Goal: Task Accomplishment & Management: Use online tool/utility

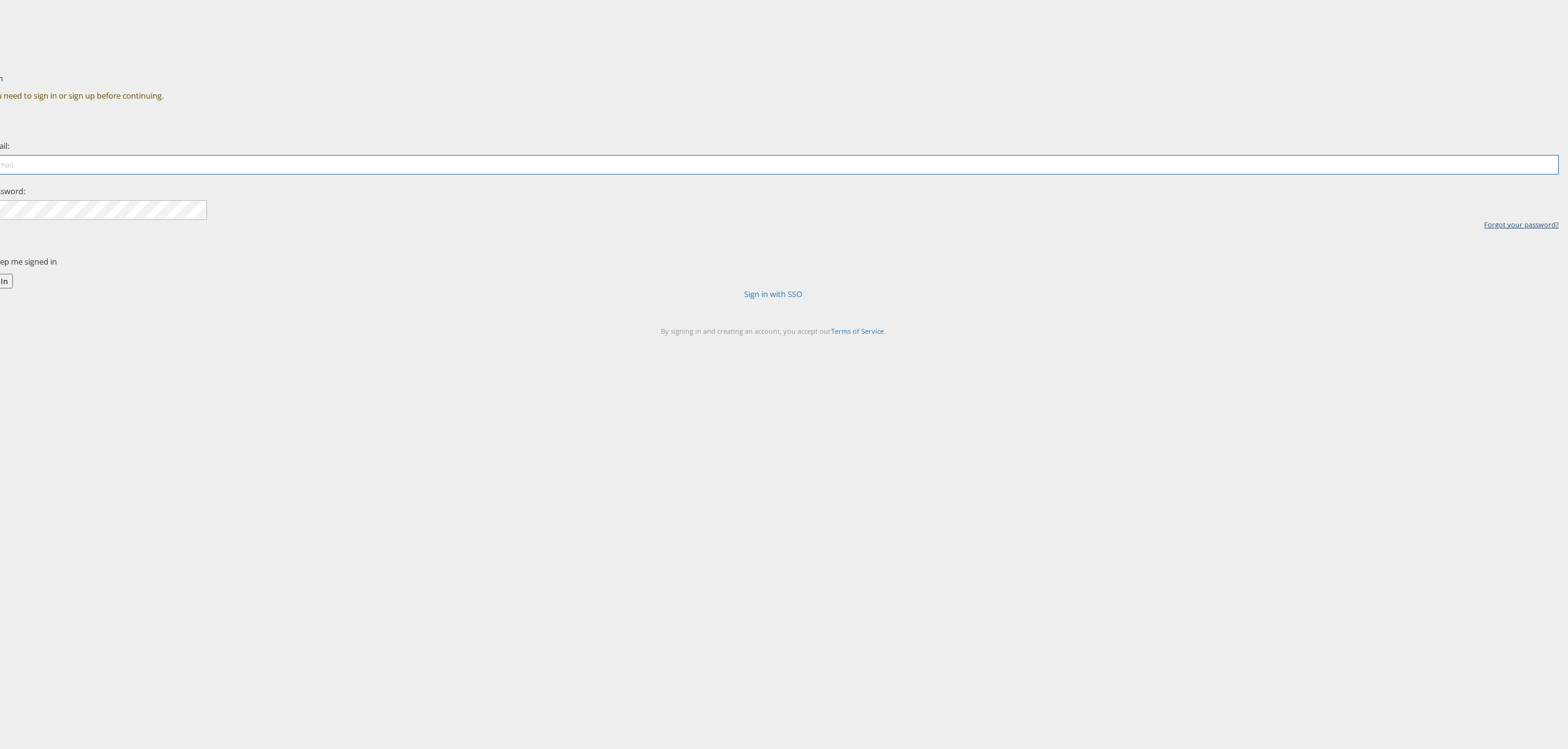
type input "[PERSON_NAME][EMAIL_ADDRESS][PERSON_NAME][DOMAIN_NAME]"
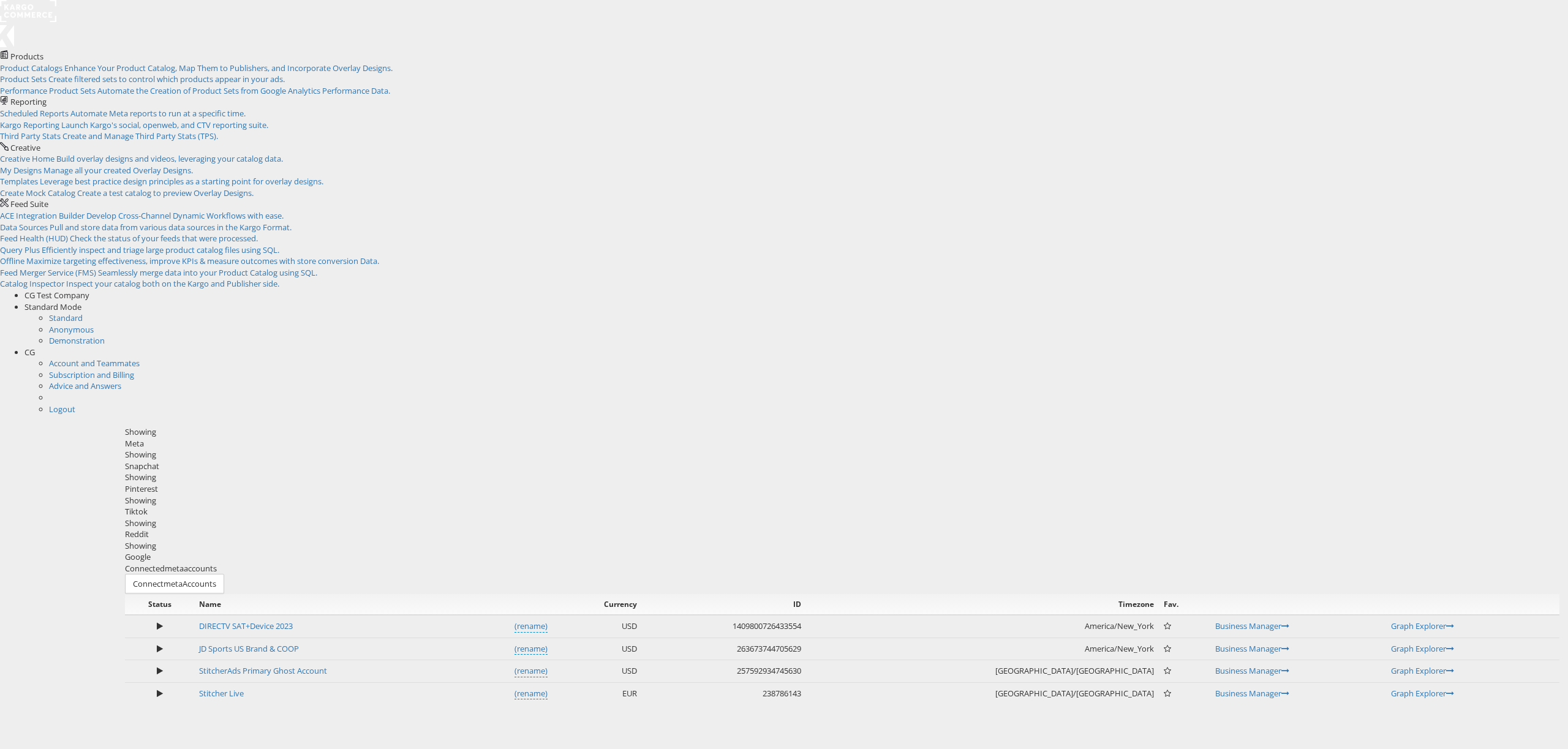
click at [1540, 347] on div "CG" at bounding box center [796, 352] width 1543 height 12
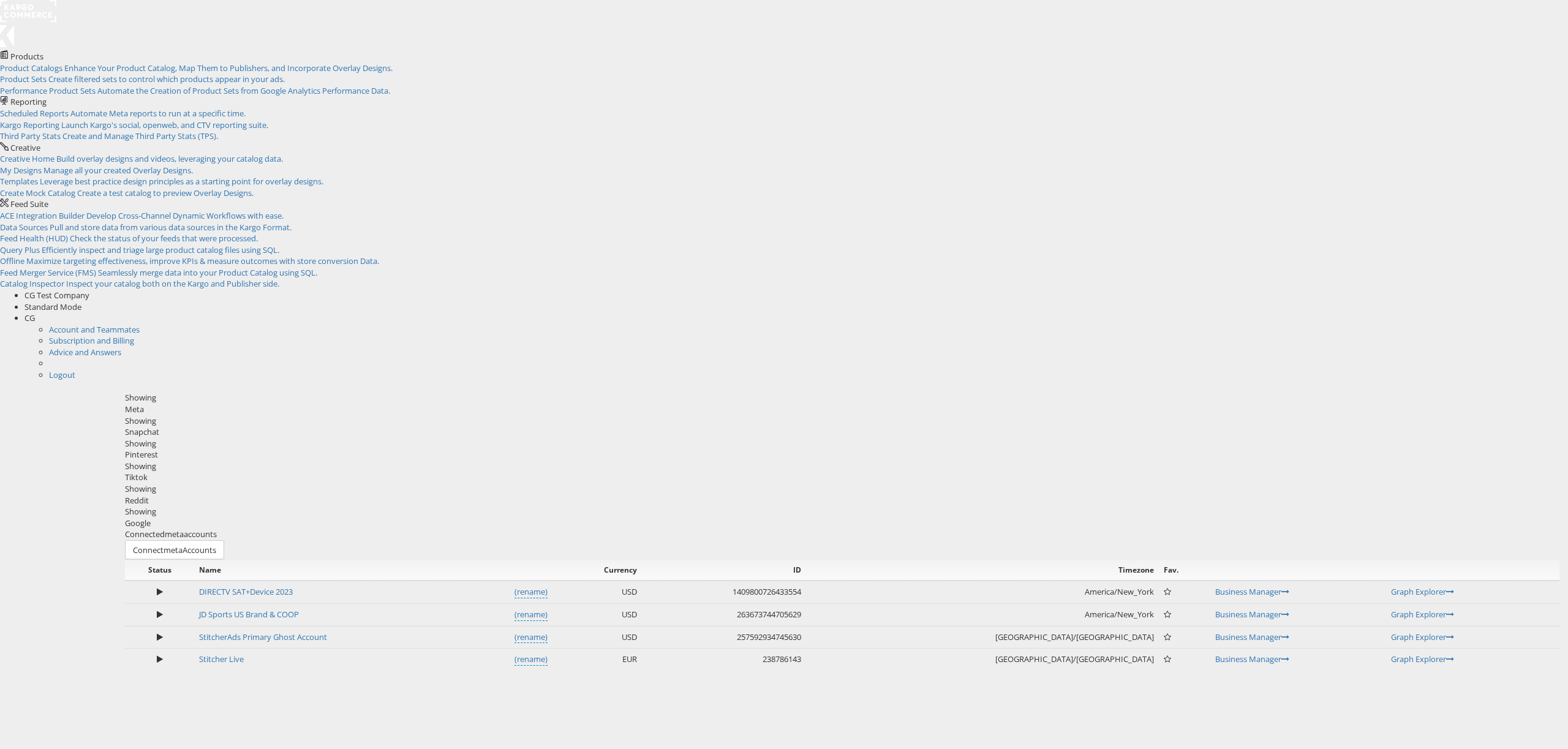
click at [1540, 312] on div "CG" at bounding box center [796, 318] width 1543 height 12
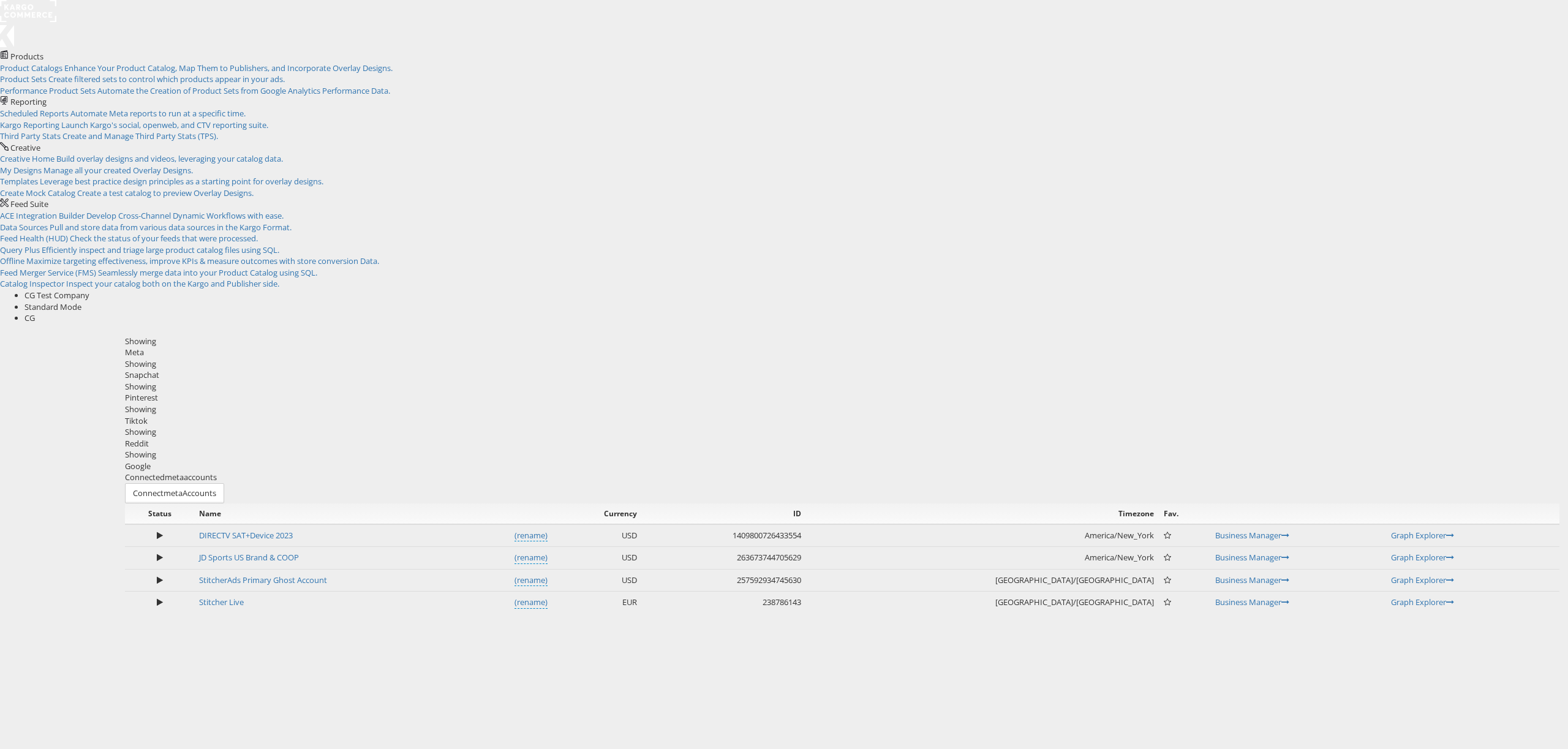
click at [1395, 472] on div "Connected meta accounts Connect meta Accounts" at bounding box center [842, 487] width 1434 height 31
click at [89, 290] on span "CG Test Company" at bounding box center [57, 296] width 65 height 11
click at [1186, 472] on div "Connected meta accounts Connect meta Accounts" at bounding box center [842, 487] width 1434 height 31
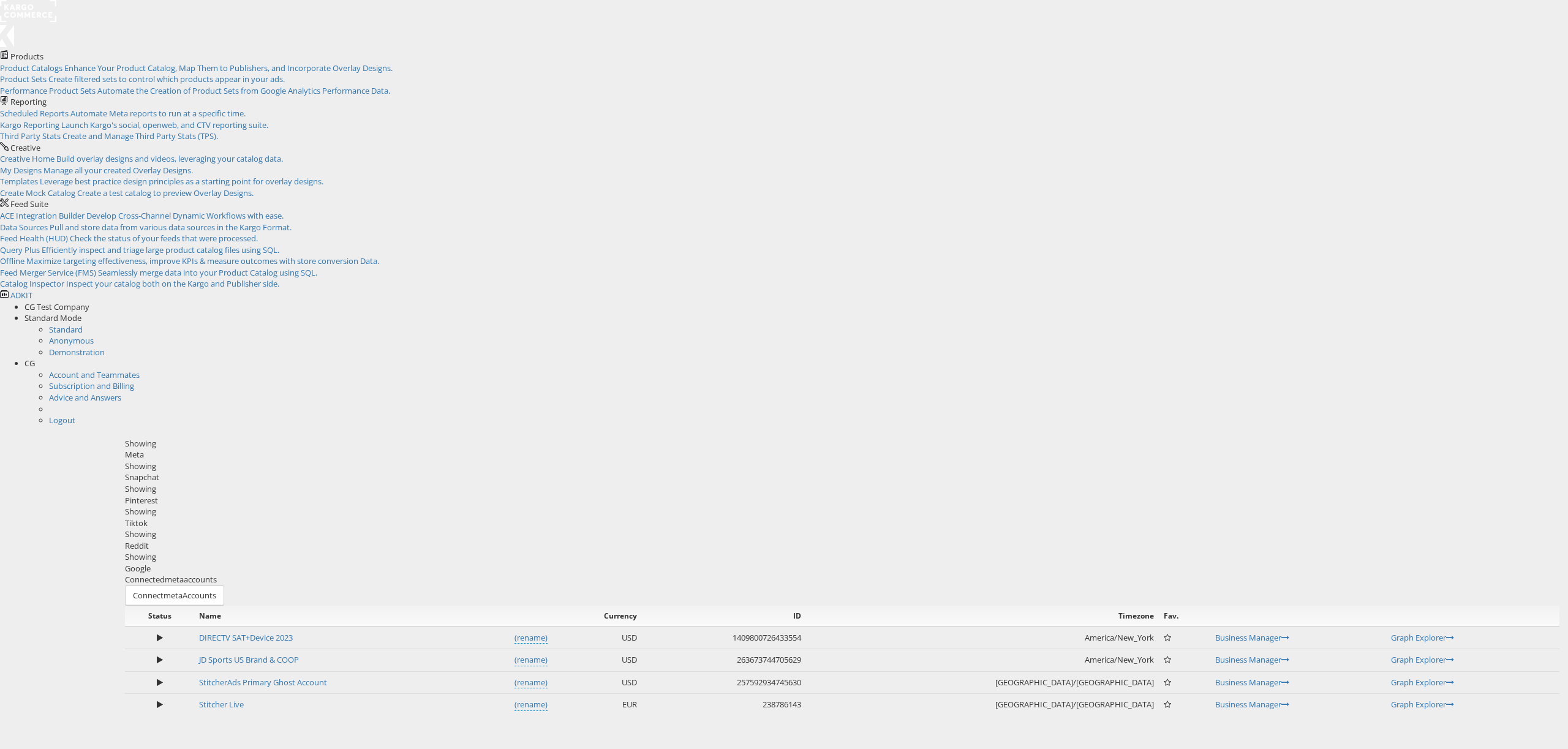
click at [1200, 606] on div "Please Wait Loading Accounts .... Status Name Currency ID Timezone Fav. DIRECTV…" at bounding box center [842, 661] width 1434 height 110
click at [189, 606] on div "Please Wait Loading Accounts .... Status Name Currency ID Timezone Fav. DIRECTV…" at bounding box center [842, 661] width 1434 height 110
click at [376, 438] on div "Showing Meta Showing [GEOGRAPHIC_DATA] Showing Pinterest Showing Tiktok Showing…" at bounding box center [842, 506] width 1434 height 137
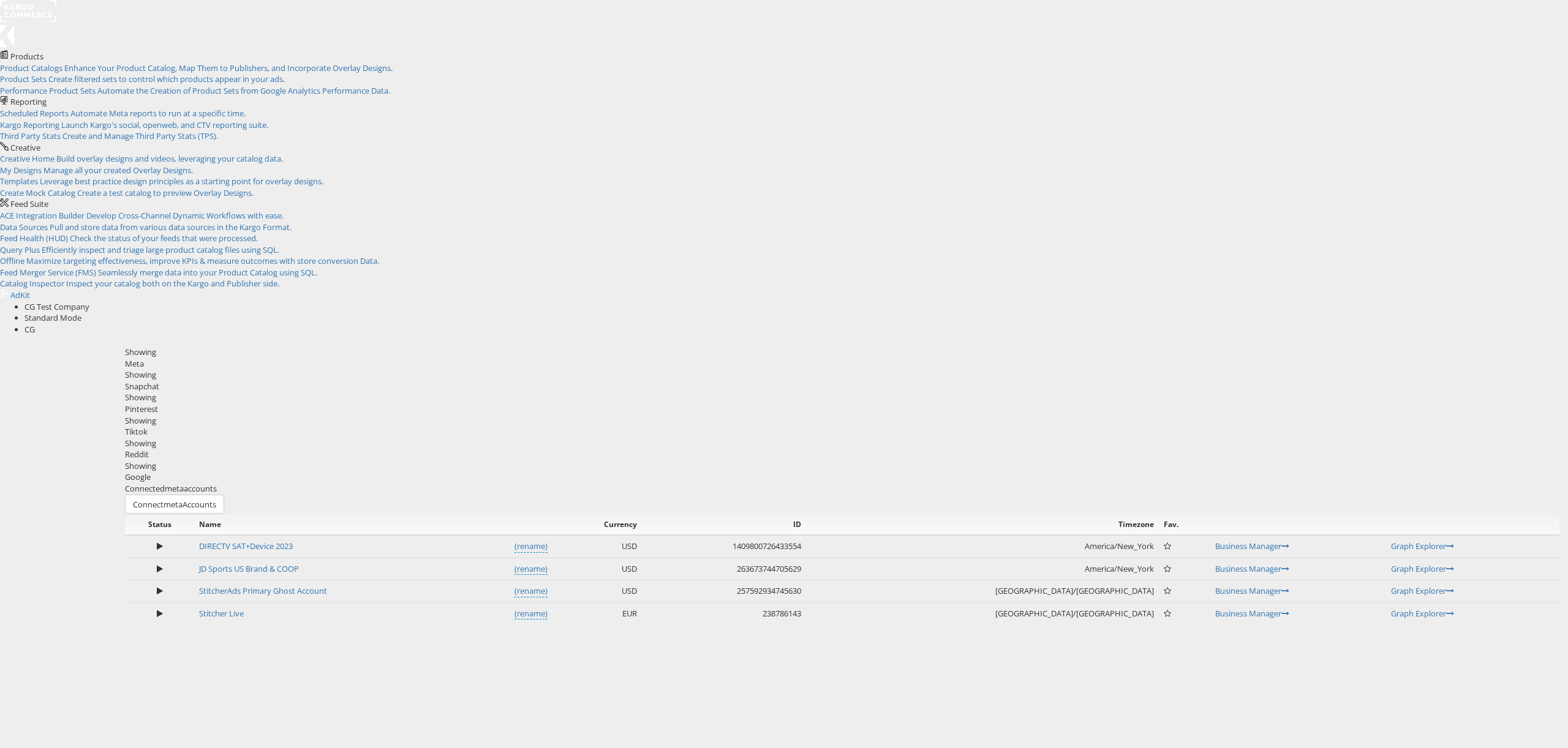
click at [35, 324] on span "CG" at bounding box center [29, 329] width 10 height 11
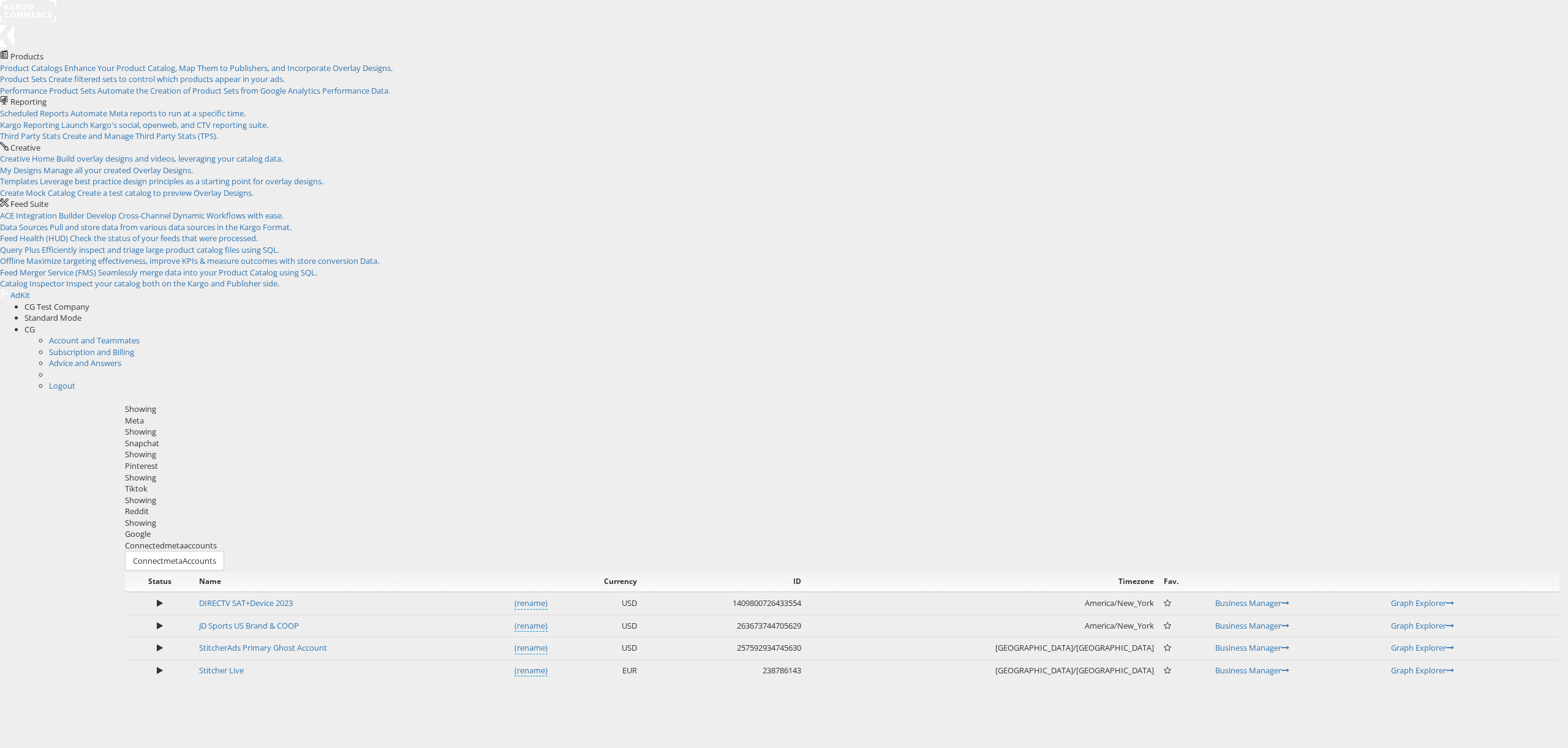
click at [35, 324] on span "CG" at bounding box center [29, 329] width 10 height 11
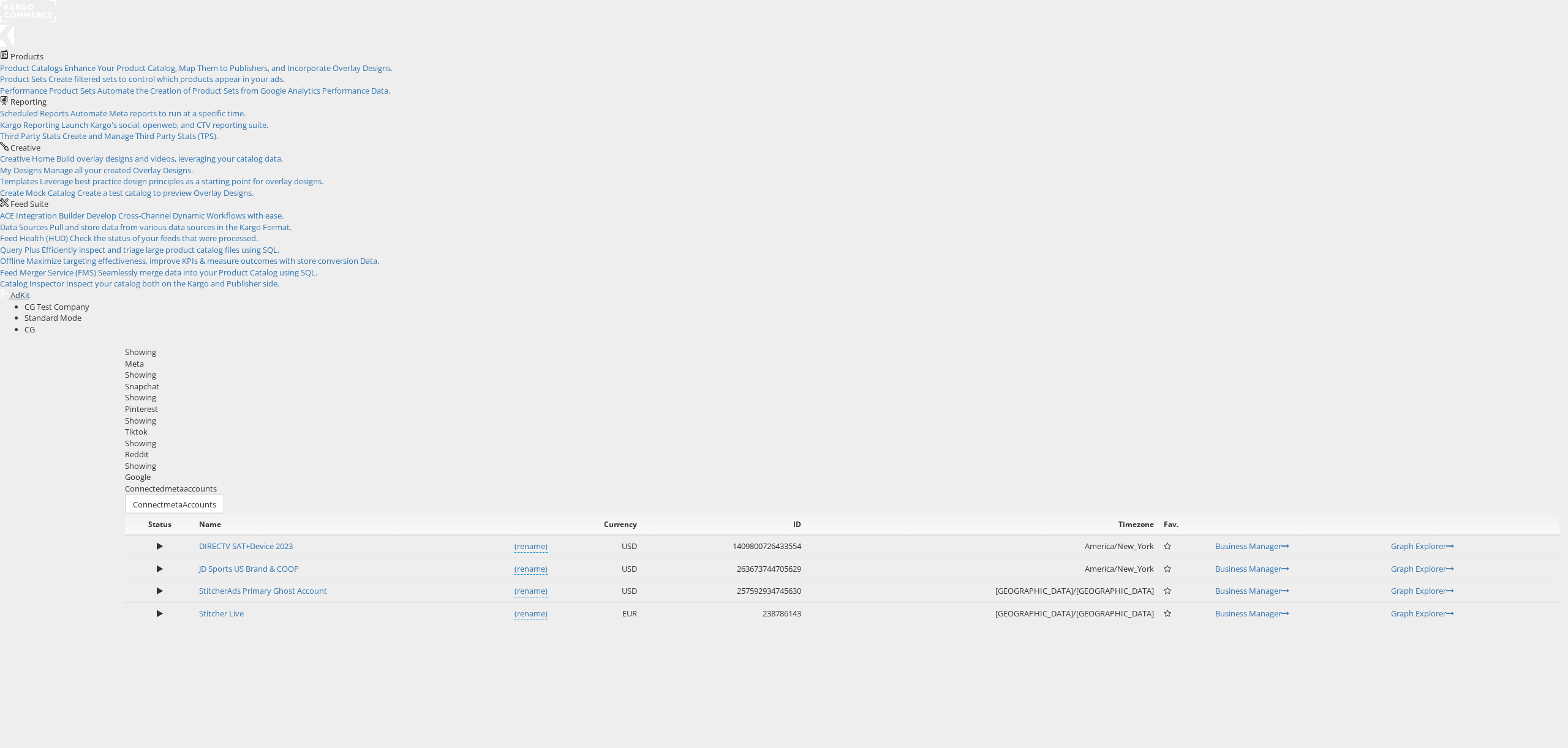
click at [30, 290] on span "AdKit" at bounding box center [19, 296] width 19 height 11
click at [411, 514] on div "Please Wait Loading Accounts .... Status Name Currency ID Timezone Fav. DIRECTV…" at bounding box center [842, 569] width 1434 height 110
click at [30, 290] on span "AdKit" at bounding box center [19, 296] width 19 height 11
click at [1258, 347] on div "Showing Meta Showing [GEOGRAPHIC_DATA] Showing Pinterest Showing Tiktok Showing…" at bounding box center [842, 415] width 1434 height 137
